Goal: Information Seeking & Learning: Learn about a topic

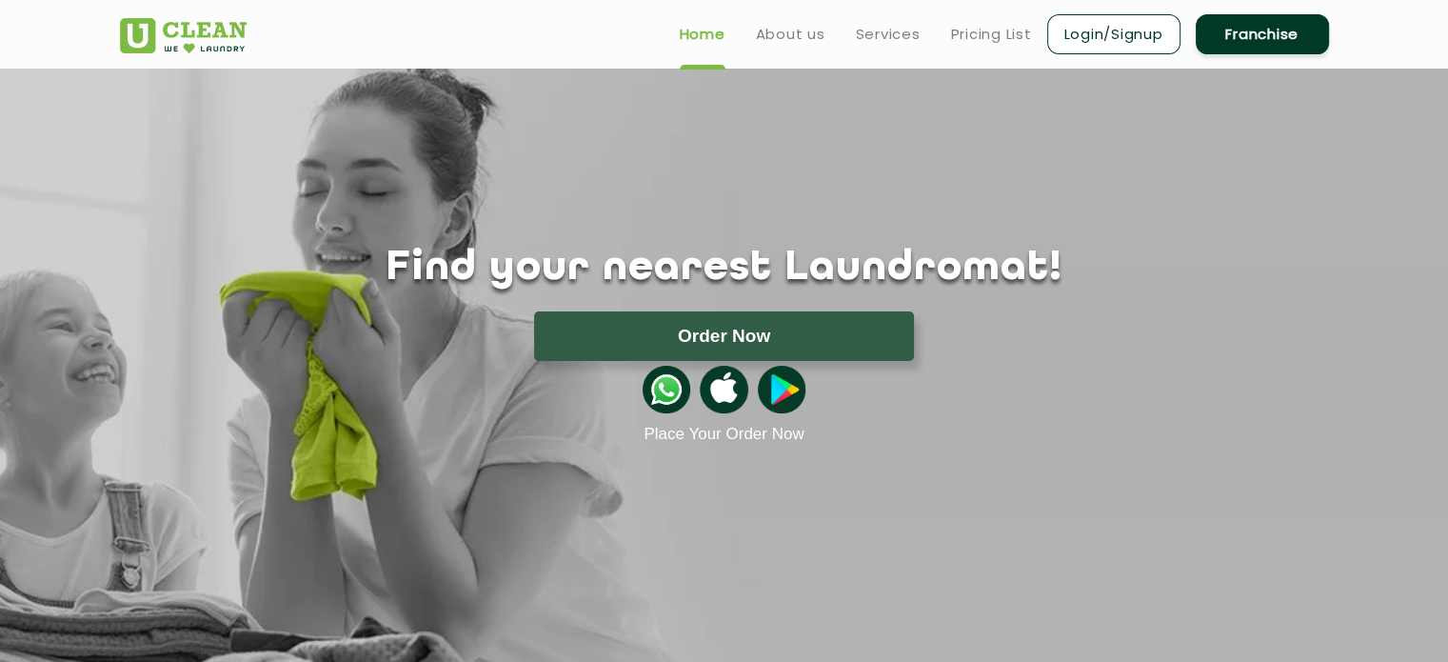
click at [883, 21] on ul "Home About us Services Pricing List Login/Signup Franchise" at bounding box center [997, 33] width 665 height 45
click at [884, 31] on link "Services" at bounding box center [888, 34] width 65 height 23
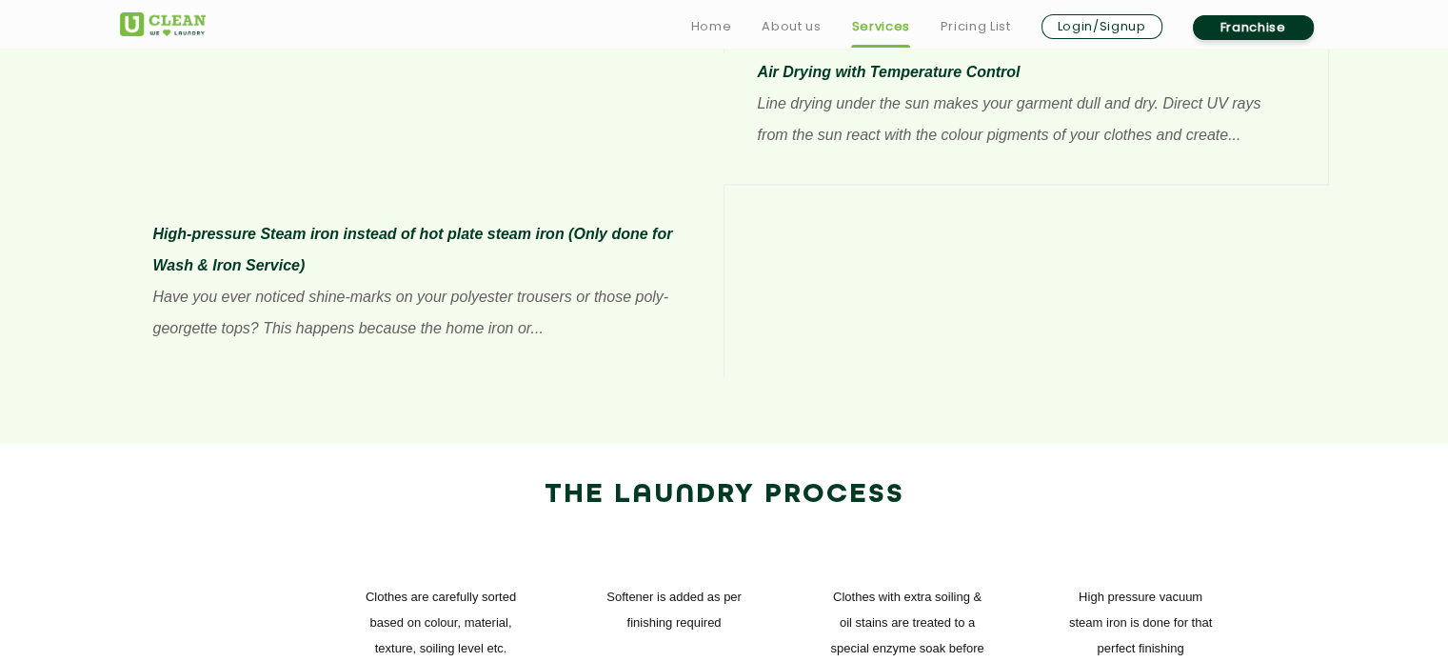
scroll to position [2221, 0]
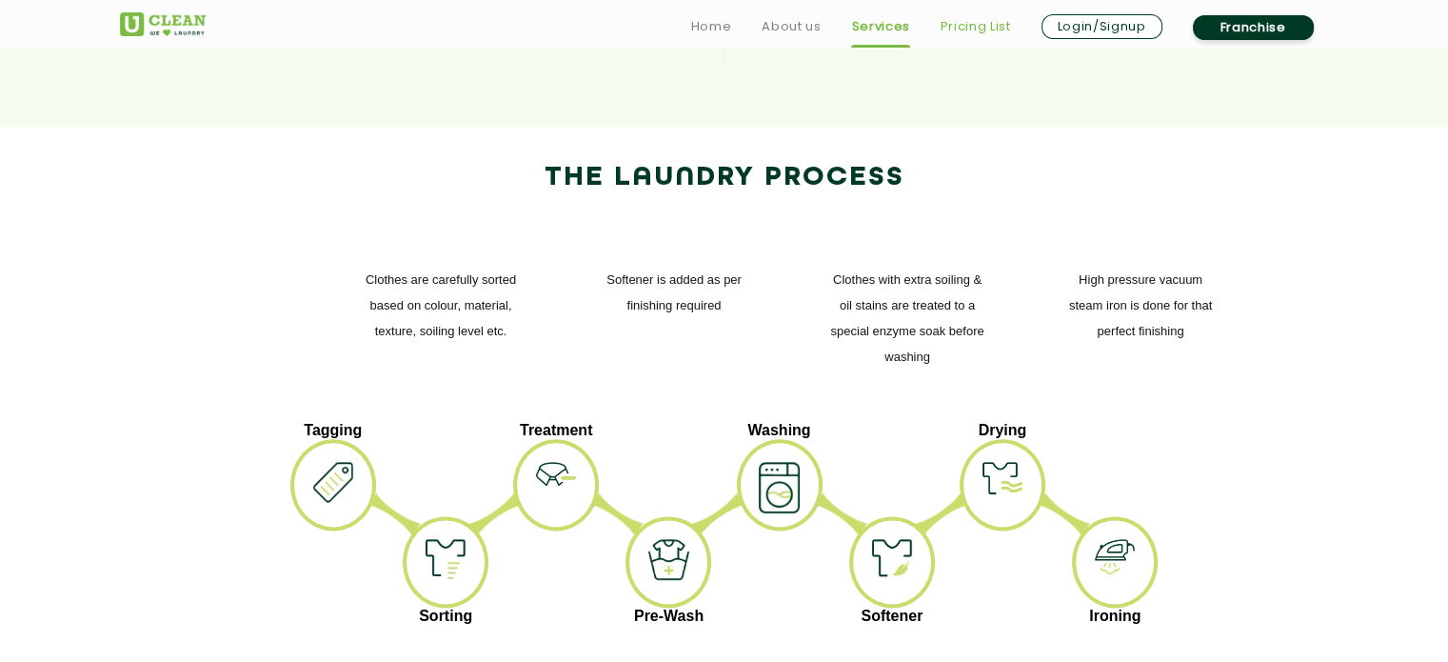
click at [971, 29] on link "Pricing List" at bounding box center [976, 26] width 70 height 23
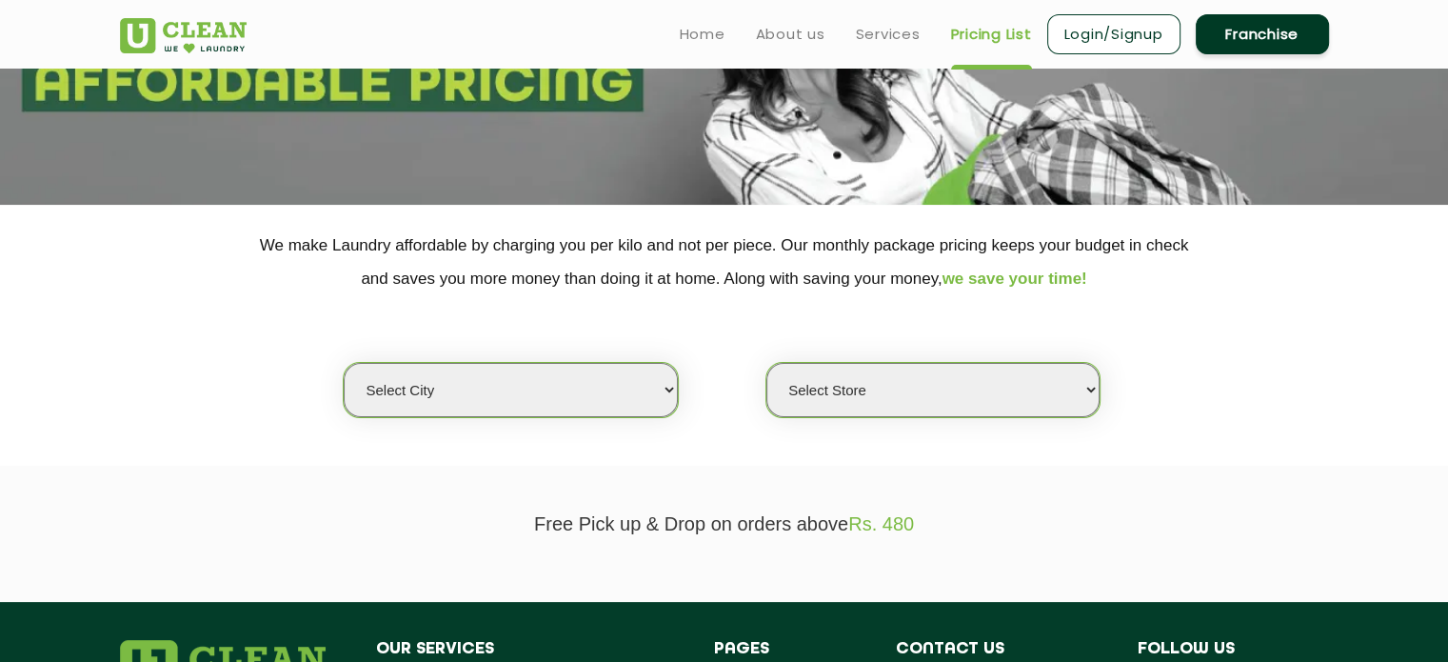
scroll to position [476, 0]
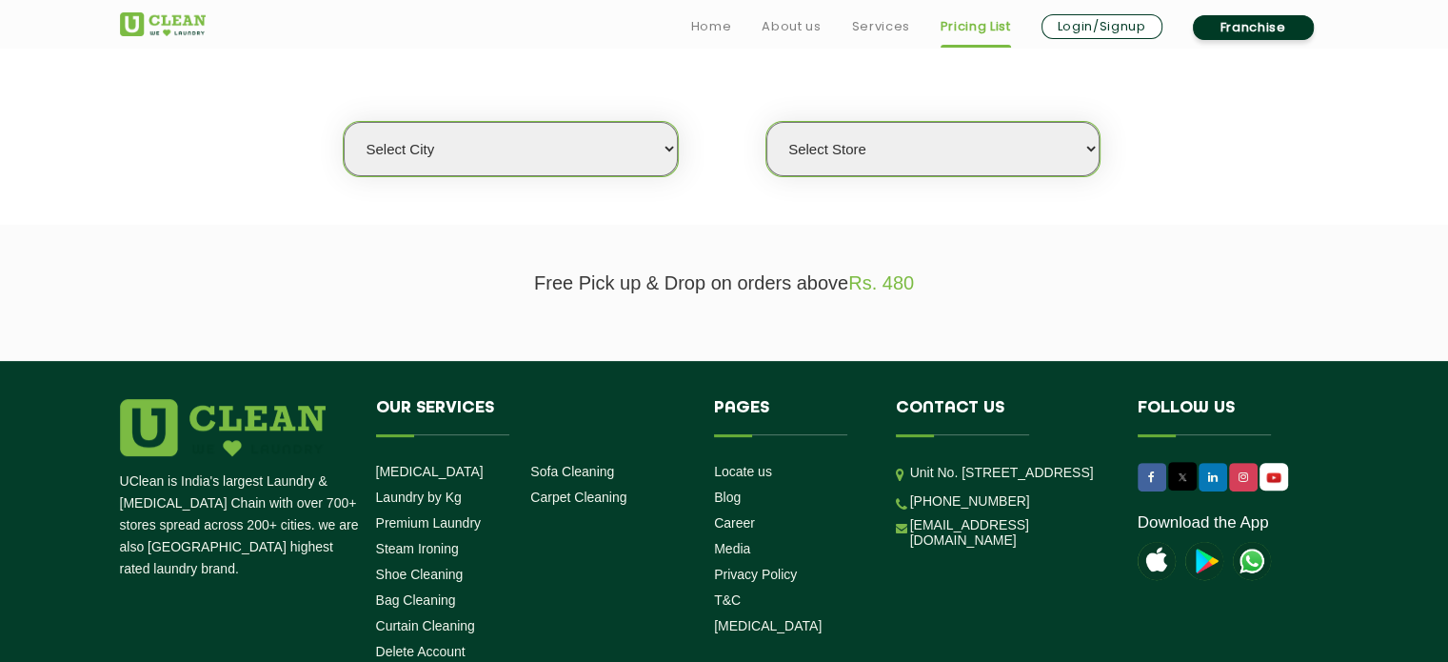
click at [528, 161] on select "Select city [GEOGRAPHIC_DATA] [GEOGRAPHIC_DATA] [GEOGRAPHIC_DATA] [GEOGRAPHIC_D…" at bounding box center [510, 149] width 333 height 54
select select "11"
click at [344, 122] on select "Select city [GEOGRAPHIC_DATA] [GEOGRAPHIC_DATA] [GEOGRAPHIC_DATA] [GEOGRAPHIC_D…" at bounding box center [510, 149] width 333 height 54
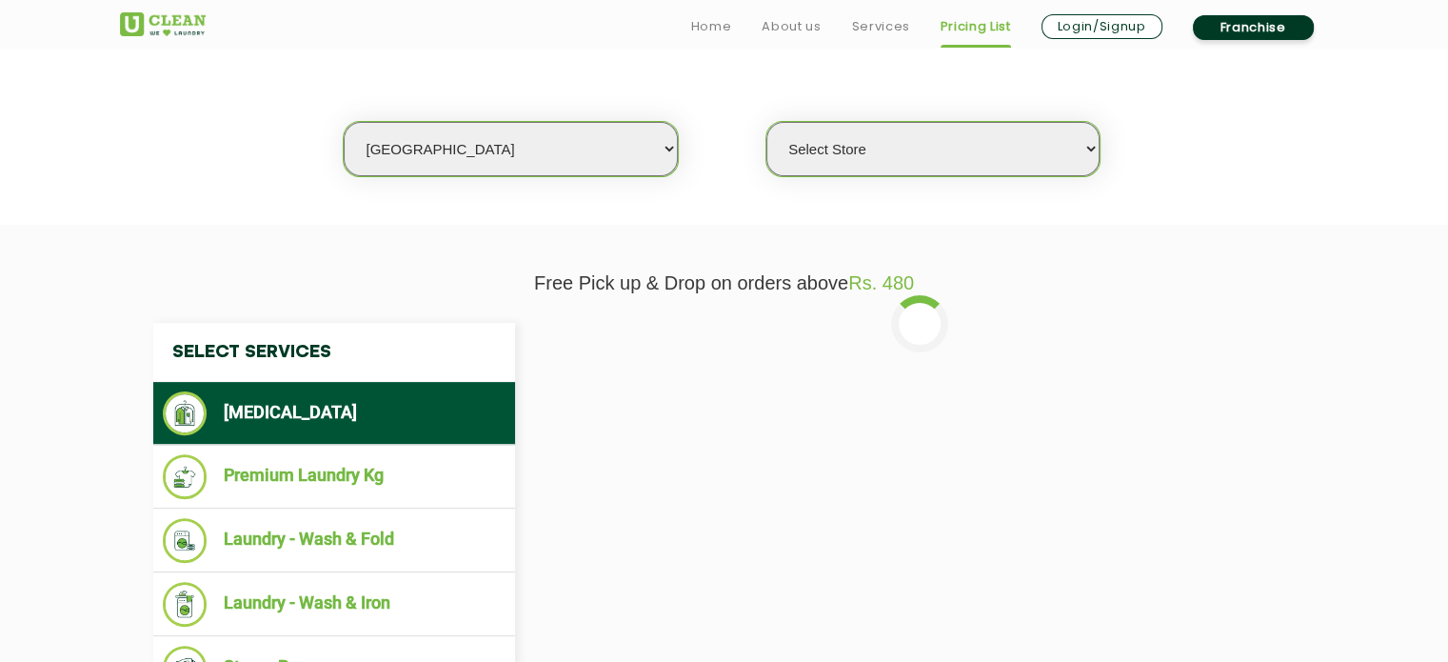
click at [953, 169] on select "Select Store [GEOGRAPHIC_DATA][PERSON_NAME] UClean Navalur UClean Chitlapakkam …" at bounding box center [932, 149] width 333 height 54
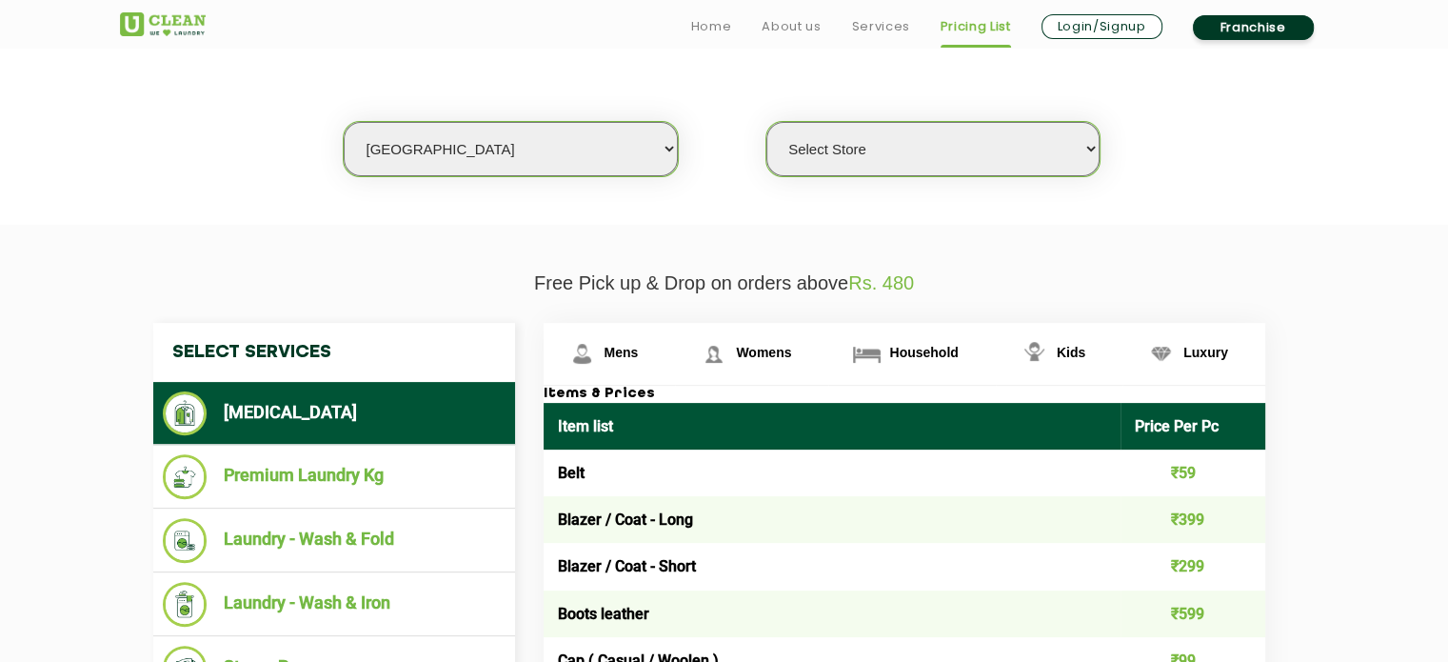
select select "524"
click at [766, 122] on select "Select Store [GEOGRAPHIC_DATA][PERSON_NAME] UClean Navalur UClean Chitlapakkam …" at bounding box center [932, 149] width 333 height 54
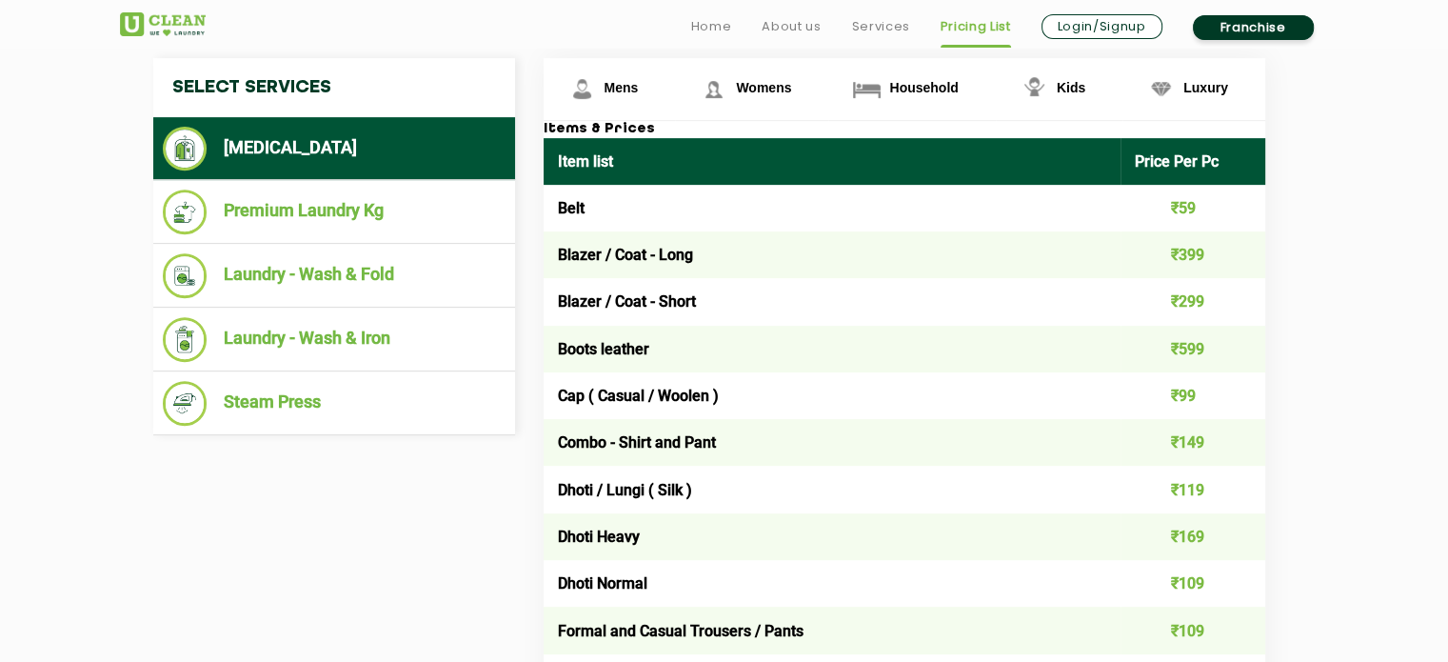
scroll to position [634, 0]
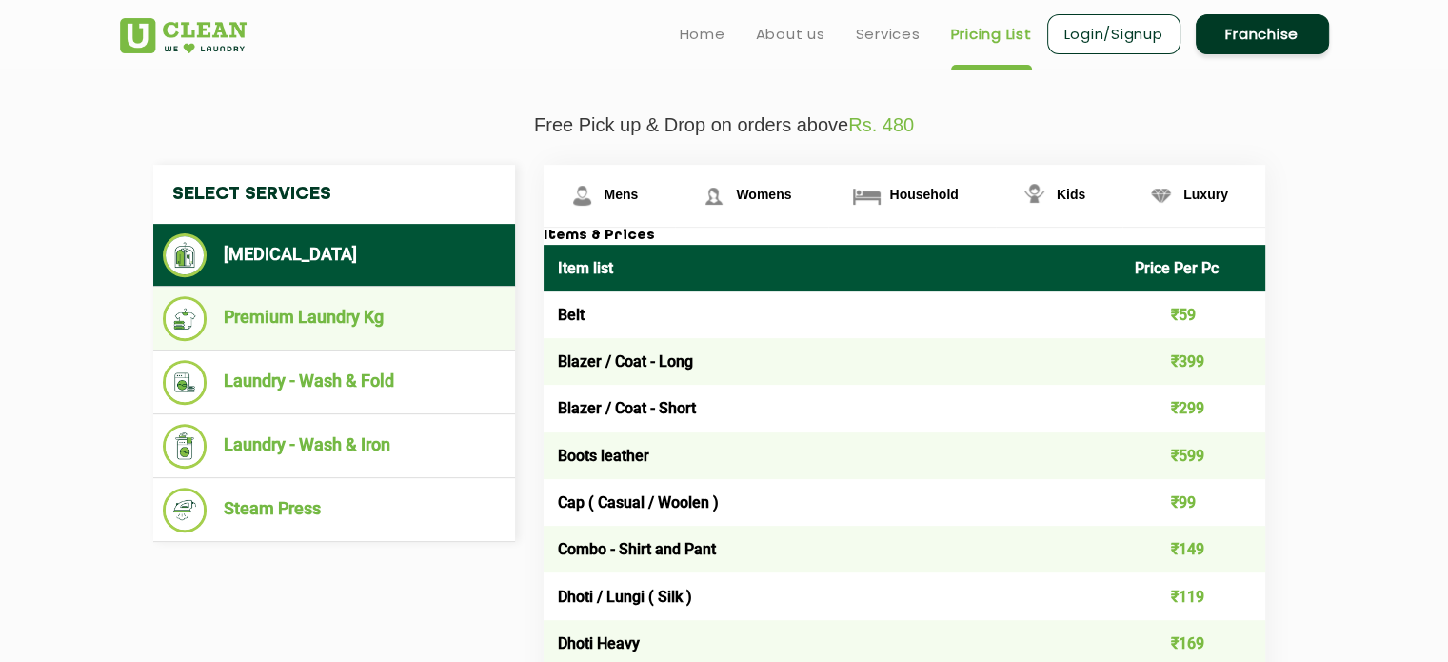
click at [363, 335] on li "Premium Laundry Kg" at bounding box center [334, 318] width 343 height 45
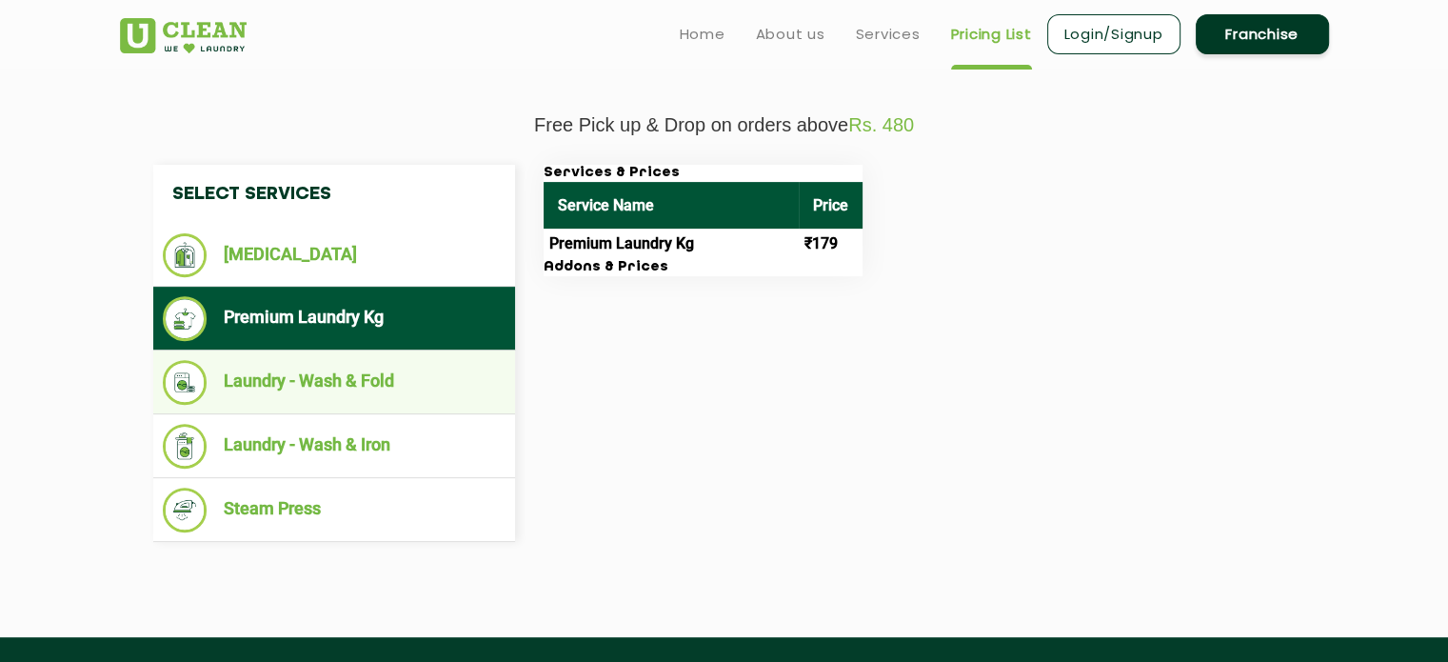
click at [348, 380] on li "Laundry - Wash & Fold" at bounding box center [334, 382] width 343 height 45
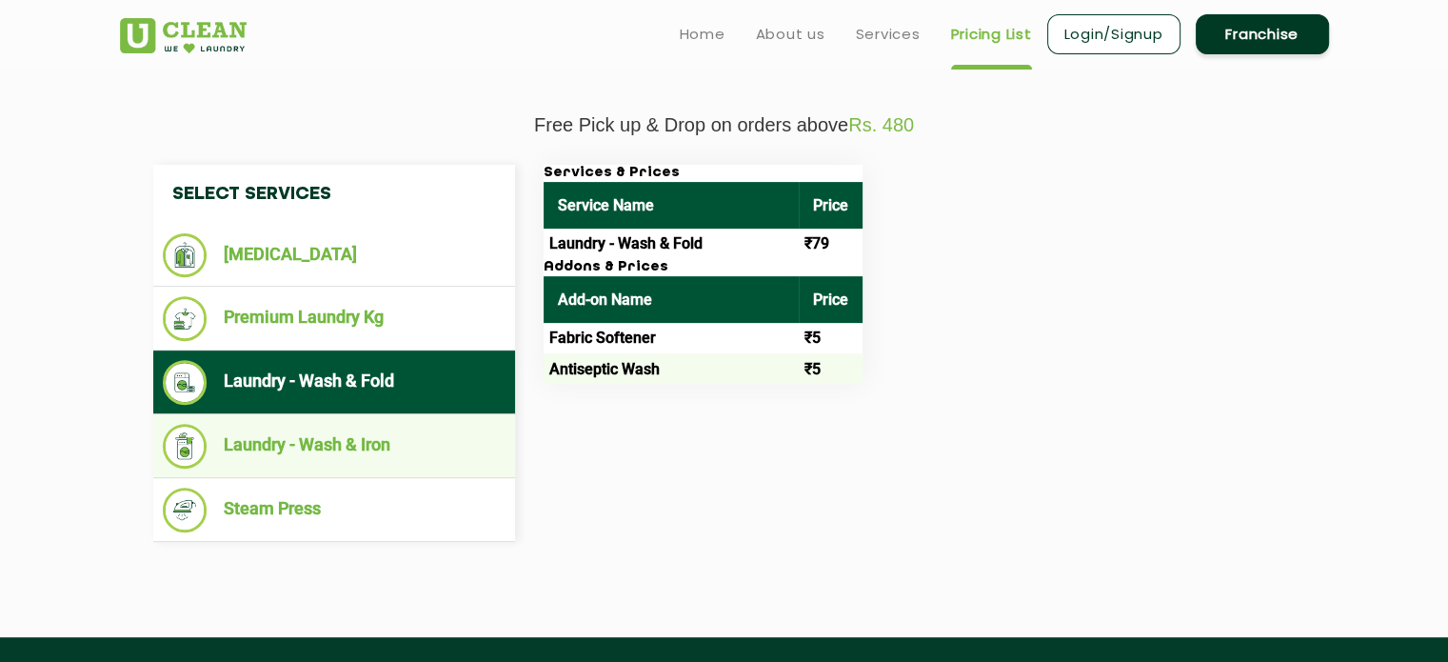
click at [355, 434] on li "Laundry - Wash & Iron" at bounding box center [334, 446] width 343 height 45
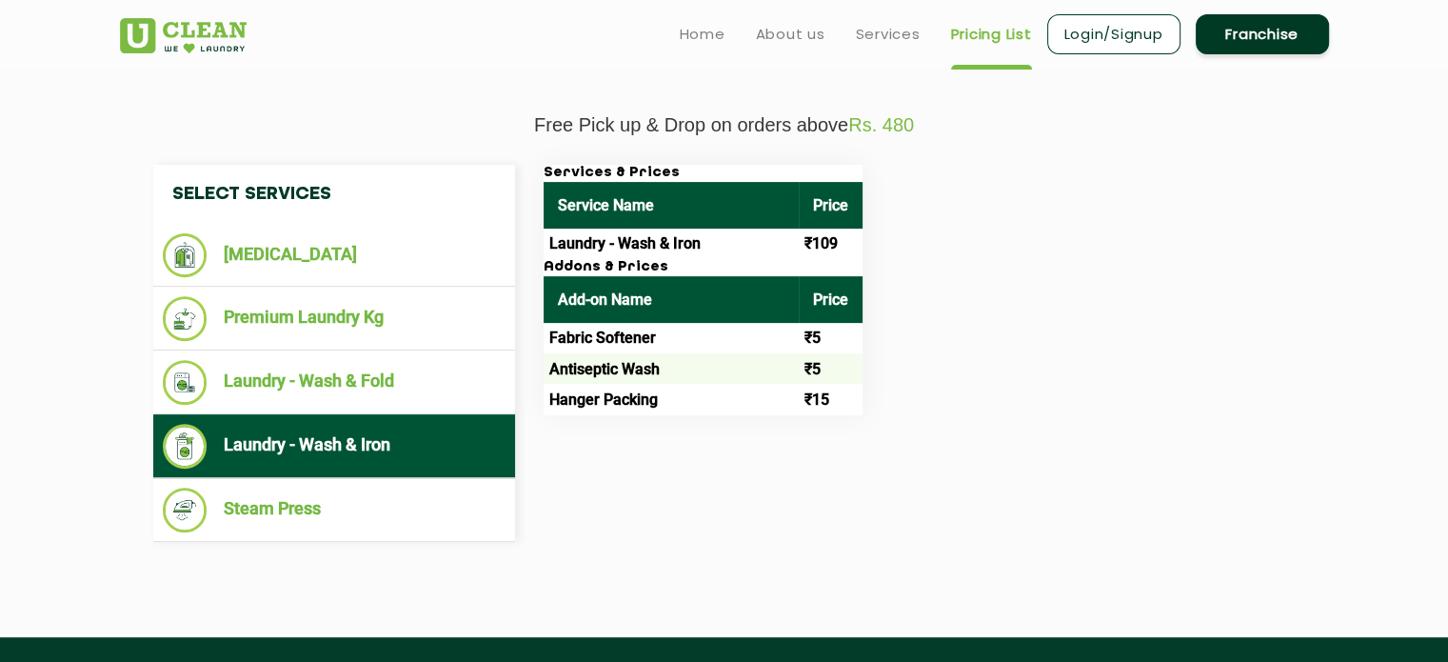
click at [722, 220] on th "Service Name" at bounding box center [671, 205] width 255 height 47
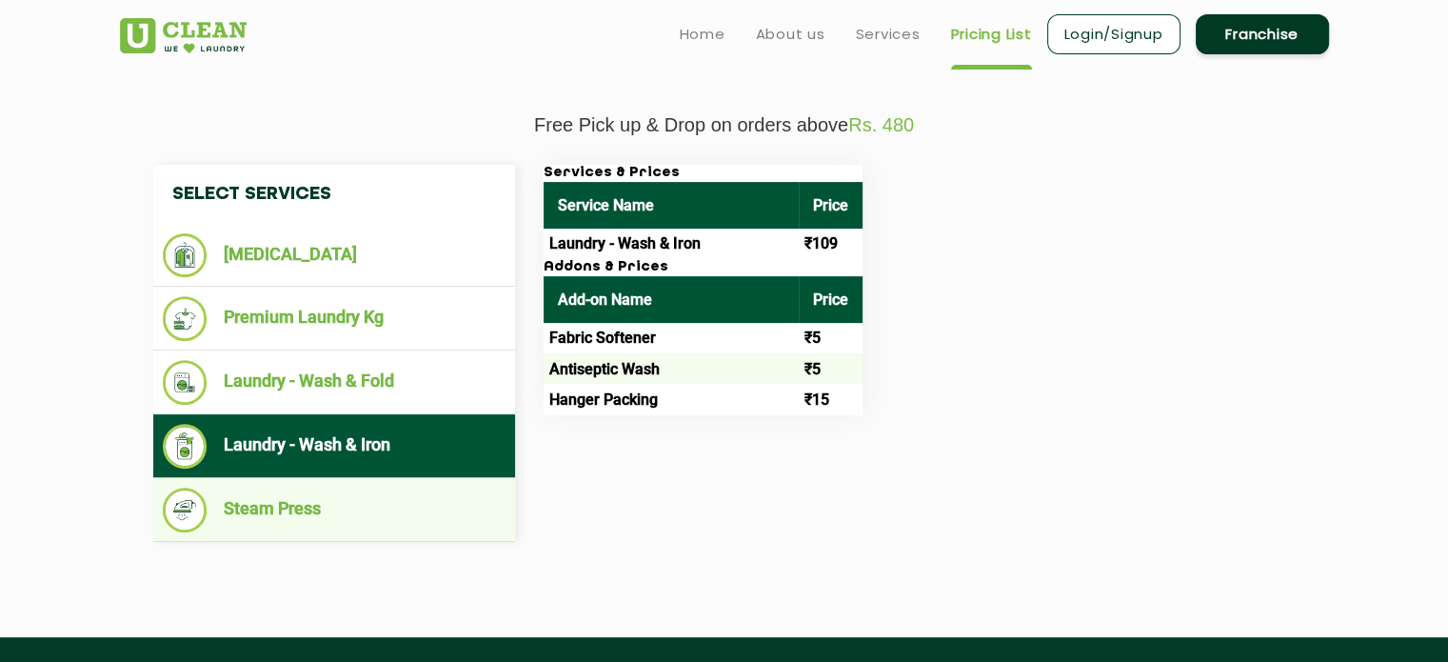
click at [296, 514] on li "Steam Press" at bounding box center [334, 509] width 343 height 45
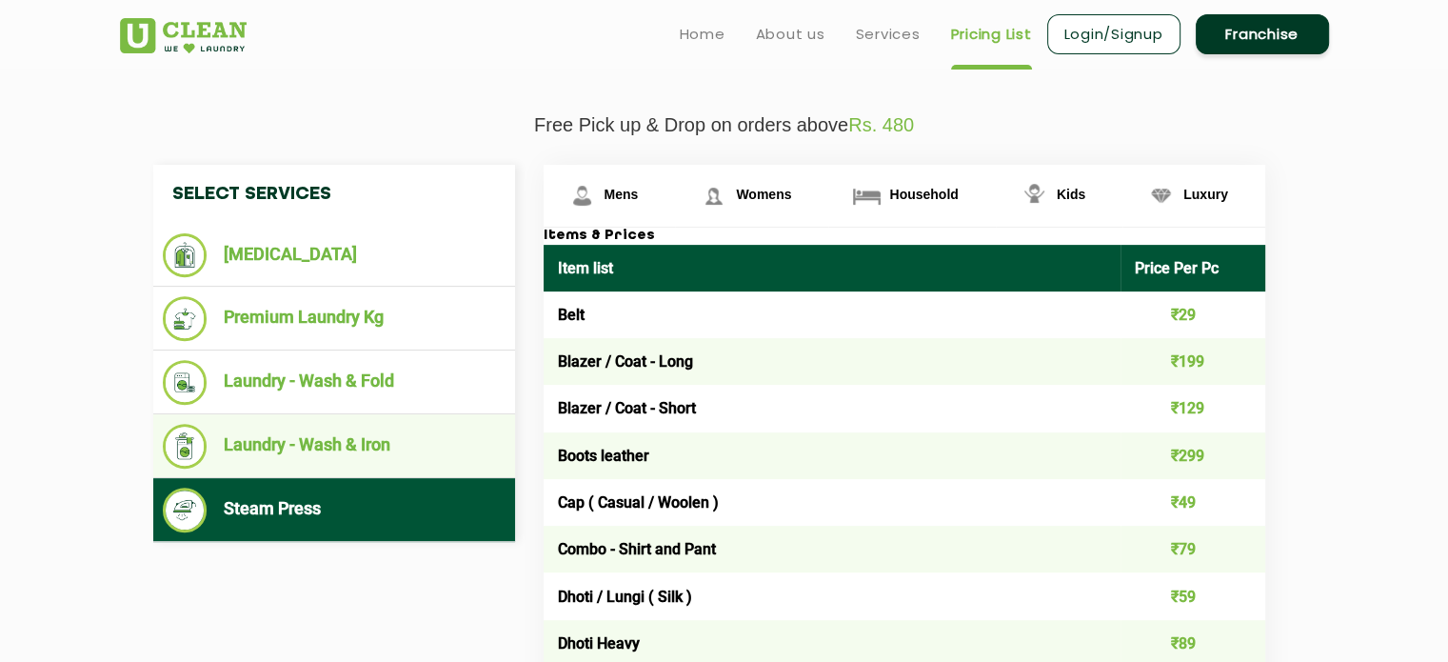
click at [328, 436] on li "Laundry - Wash & Iron" at bounding box center [334, 446] width 343 height 45
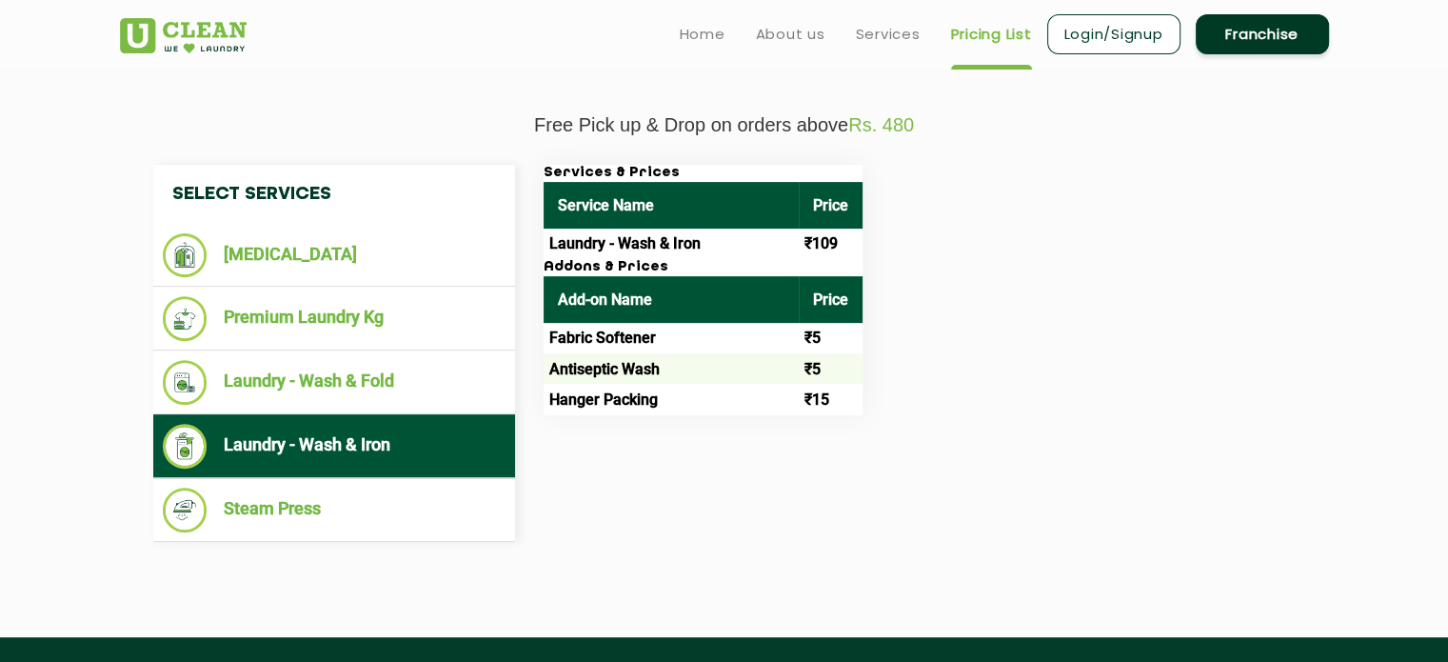
click at [792, 201] on th "Service Name" at bounding box center [671, 205] width 255 height 47
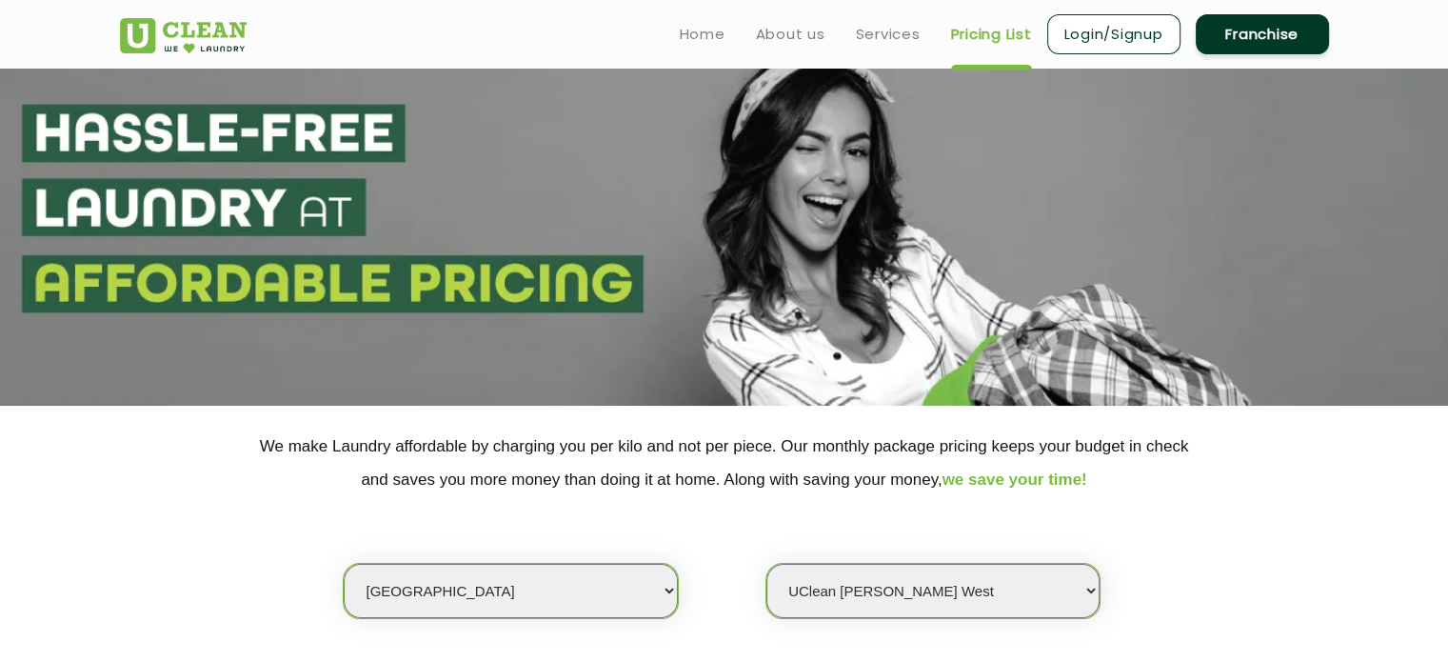
scroll to position [0, 0]
